Goal: Task Accomplishment & Management: Manage account settings

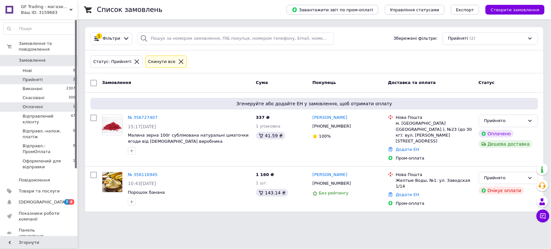
click at [44, 104] on li "Оплачені 1" at bounding box center [39, 106] width 79 height 9
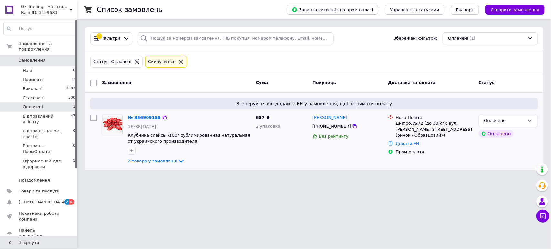
click at [145, 118] on link "№ 356909155" at bounding box center [144, 117] width 33 height 5
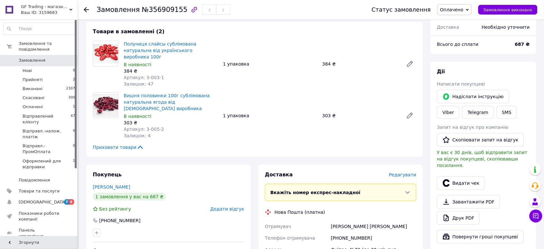
scroll to position [67, 0]
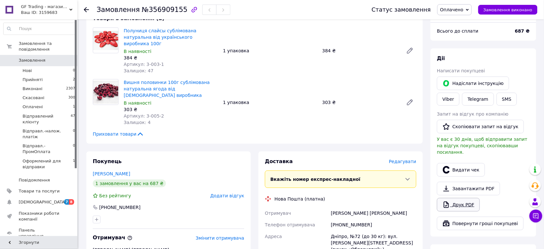
click at [464, 198] on link "Друк PDF" at bounding box center [458, 205] width 43 height 14
click at [44, 76] on li "Прийняті 2" at bounding box center [39, 79] width 79 height 9
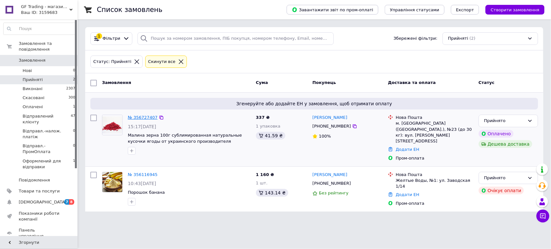
click at [144, 117] on link "№ 356727407" at bounding box center [143, 117] width 30 height 5
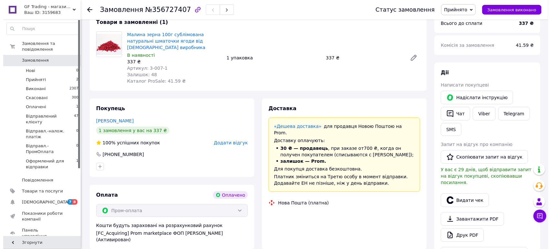
scroll to position [67, 0]
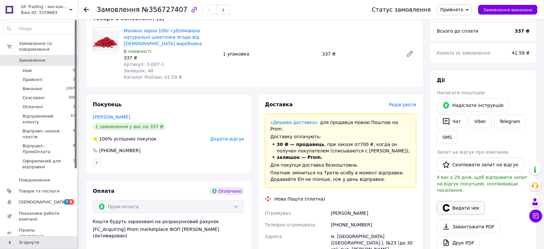
click at [465, 202] on button "Видати чек" at bounding box center [461, 208] width 48 height 14
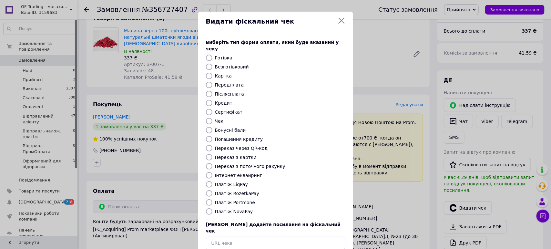
click at [228, 64] on label "Безготівковий" at bounding box center [232, 66] width 34 height 5
click at [212, 64] on input "Безготівковий" at bounding box center [209, 67] width 6 height 6
radio input "true"
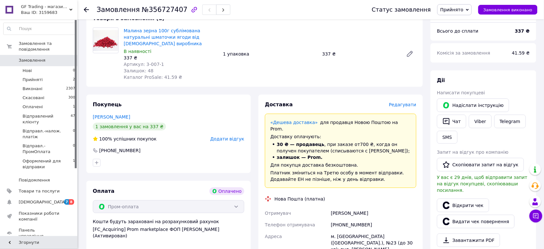
click at [401, 102] on span "Редагувати" at bounding box center [402, 104] width 27 height 5
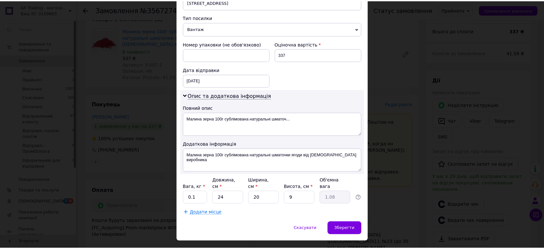
scroll to position [254, 0]
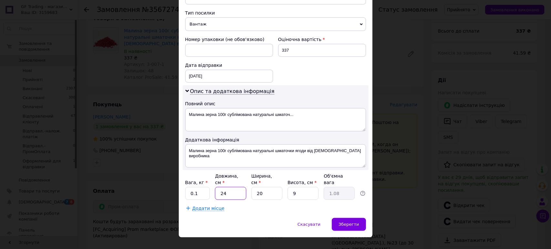
click at [230, 187] on input "24" at bounding box center [230, 193] width 31 height 13
type input "2"
type input "0.1"
type input "2"
type input "0.1"
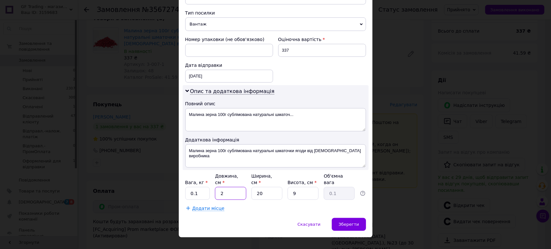
type input "22"
type input "0.99"
type input "22"
drag, startPoint x: 266, startPoint y: 183, endPoint x: 248, endPoint y: 185, distance: 18.5
click at [248, 185] on div "Вага, кг * 0.1 Довжина, см * 22 Ширина, см * 20 Висота, см * 9 Об'ємна вага 0.99" at bounding box center [275, 186] width 181 height 27
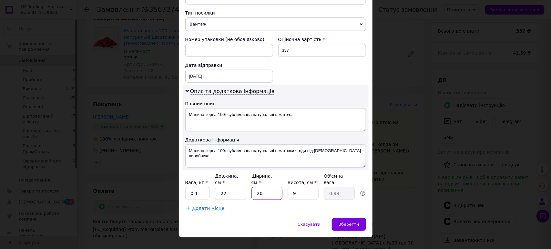
type input "1"
type input "0.1"
type input "17"
type input "0.84"
type input "17"
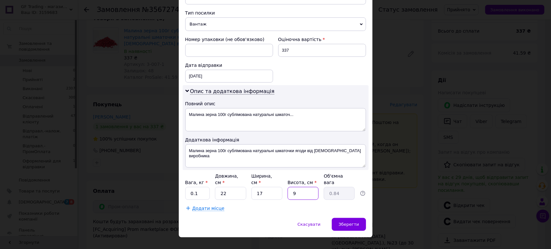
drag, startPoint x: 305, startPoint y: 184, endPoint x: 291, endPoint y: 185, distance: 14.5
click at [291, 187] on input "9" at bounding box center [302, 193] width 31 height 13
type input "5"
type input "0.47"
type input "5"
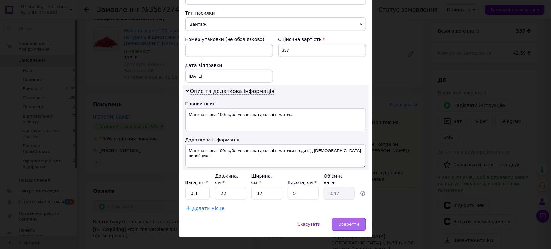
click at [349, 222] on span "Зберегти" at bounding box center [348, 224] width 20 height 5
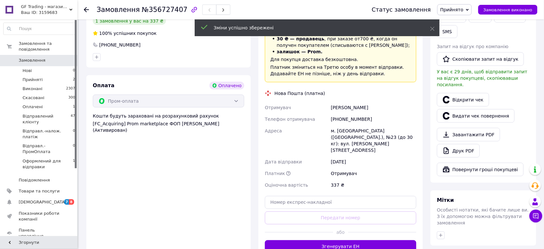
scroll to position [174, 0]
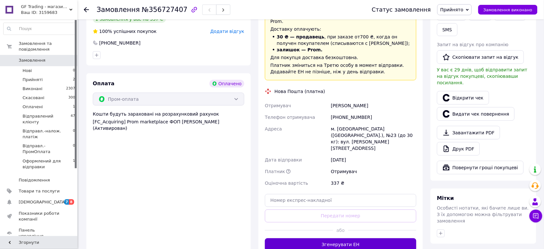
click at [316, 238] on button "Згенерувати ЕН" at bounding box center [341, 244] width 152 height 13
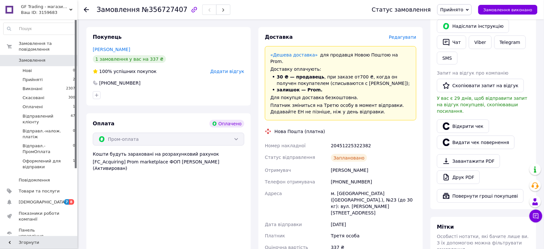
scroll to position [134, 0]
click at [461, 7] on span "Прийнято" at bounding box center [452, 9] width 23 height 5
click at [472, 52] on li "Відправлений клієнту" at bounding box center [472, 52] width 68 height 10
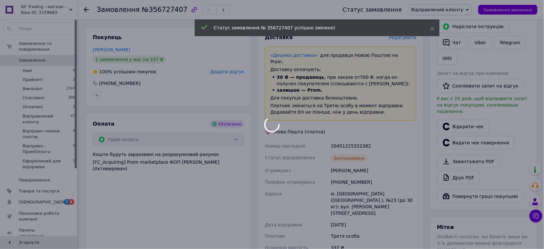
click at [26, 72] on div at bounding box center [272, 124] width 544 height 249
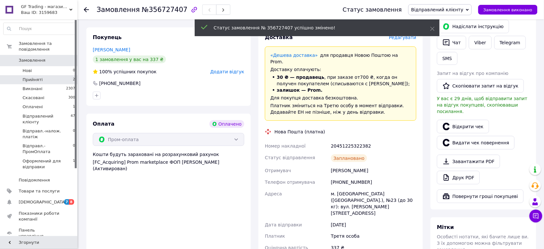
click at [25, 77] on span "Прийняті" at bounding box center [33, 80] width 20 height 6
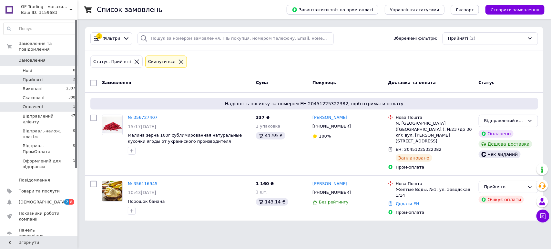
click at [34, 104] on span "Оплачені" at bounding box center [33, 107] width 20 height 6
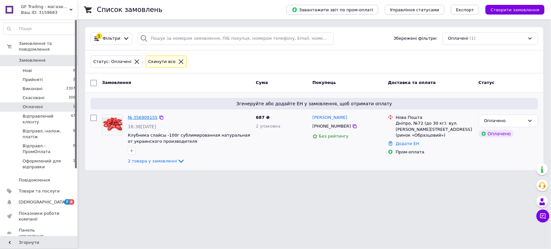
click at [138, 115] on link "№ 356909155" at bounding box center [143, 117] width 30 height 5
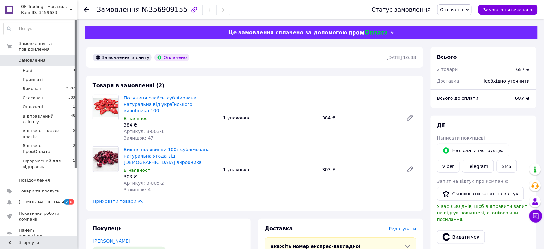
click at [451, 6] on span "Оплачено" at bounding box center [455, 9] width 35 height 11
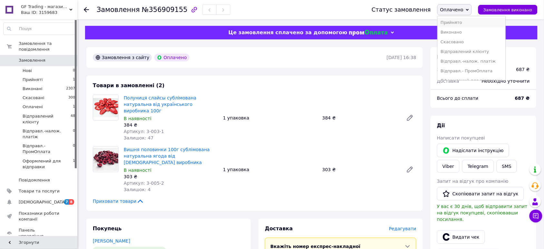
click at [464, 20] on li "Прийнято" at bounding box center [472, 23] width 68 height 10
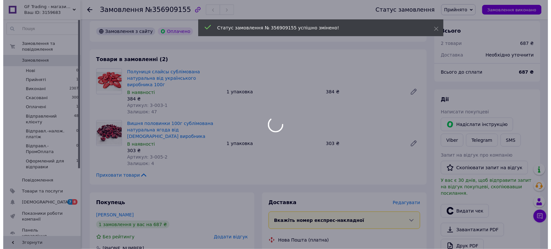
scroll to position [67, 0]
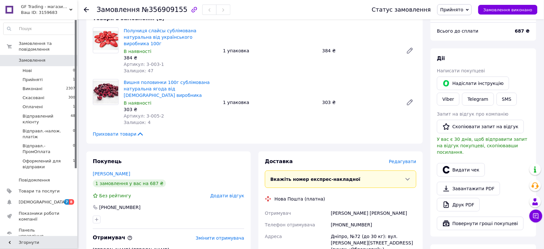
click at [400, 159] on span "Редагувати" at bounding box center [402, 161] width 27 height 5
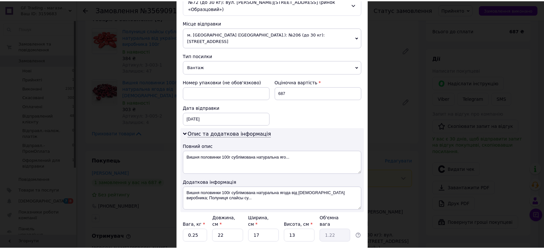
scroll to position [254, 0]
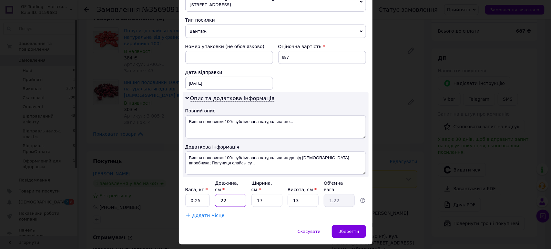
click at [236, 194] on input "22" at bounding box center [230, 200] width 31 height 13
click at [297, 194] on input "13" at bounding box center [302, 200] width 31 height 13
click at [347, 225] on div "Зберегти" at bounding box center [349, 231] width 34 height 13
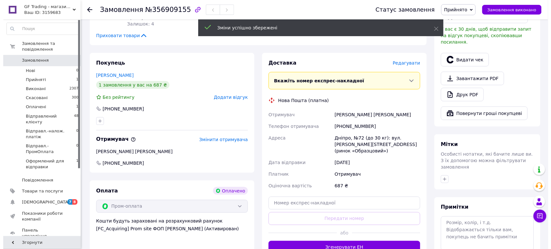
scroll to position [174, 0]
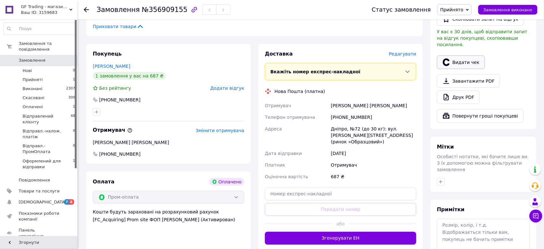
click at [479, 56] on button "Видати чек" at bounding box center [461, 62] width 48 height 14
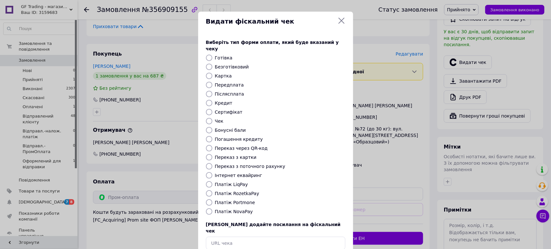
click at [223, 64] on label "Безготівковий" at bounding box center [232, 66] width 34 height 5
click at [212, 64] on input "Безготівковий" at bounding box center [209, 67] width 6 height 6
radio input "true"
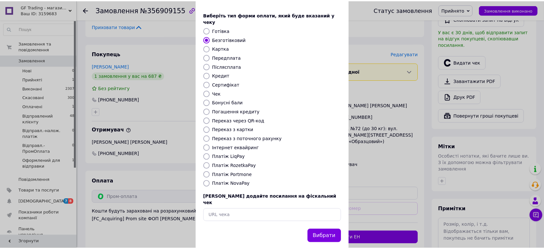
scroll to position [28, 0]
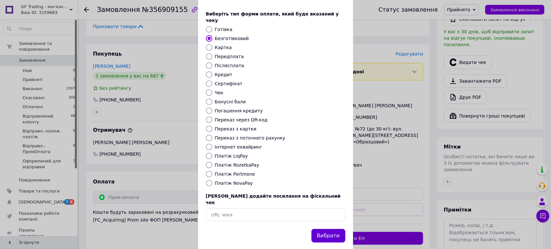
click at [334, 229] on button "Вибрати" at bounding box center [328, 236] width 34 height 14
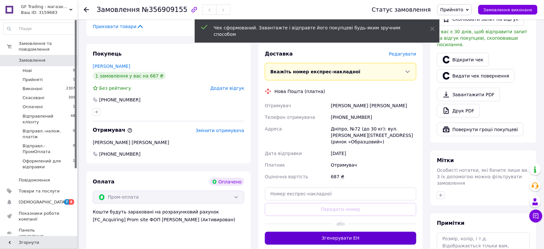
click at [350, 232] on button "Згенерувати ЕН" at bounding box center [341, 238] width 152 height 13
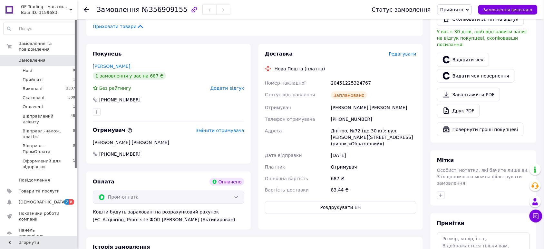
click at [460, 7] on span "Прийнято" at bounding box center [452, 9] width 23 height 5
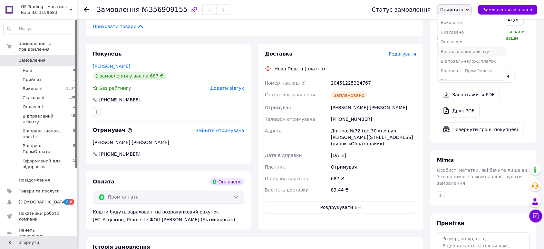
click at [466, 51] on li "Відправлений клієнту" at bounding box center [472, 52] width 68 height 10
